Goal: Task Accomplishment & Management: Manage account settings

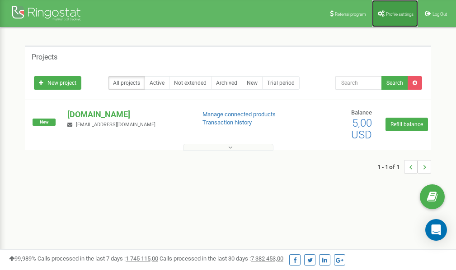
click at [396, 16] on span "Profile settings" at bounding box center [400, 14] width 28 height 5
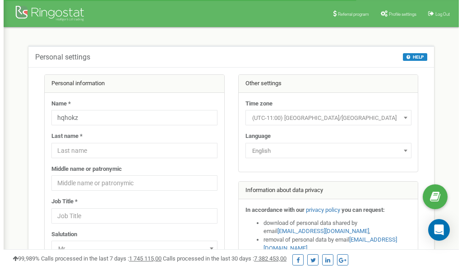
scroll to position [45, 0]
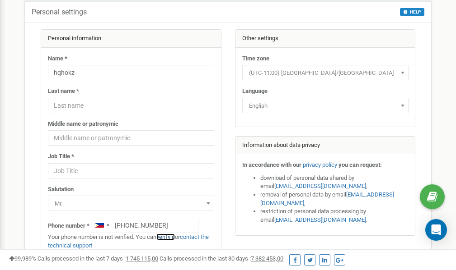
click at [170, 238] on link "verify it" at bounding box center [165, 237] width 19 height 7
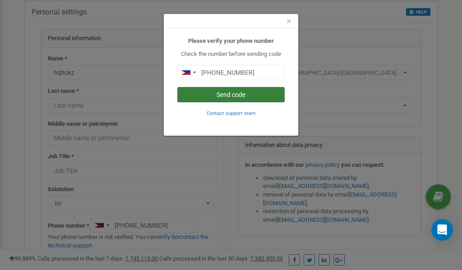
click at [220, 96] on button "Send code" at bounding box center [230, 94] width 107 height 15
